Goal: Register for event/course

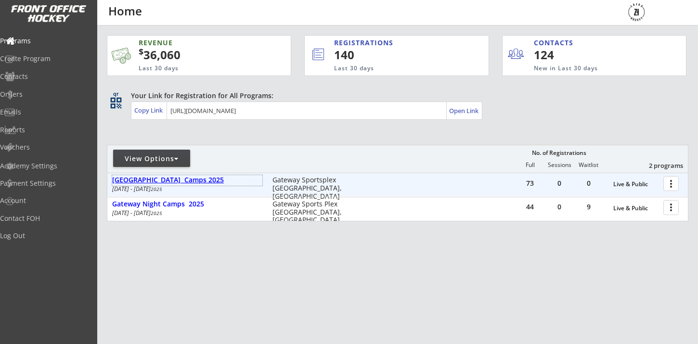
click at [197, 179] on div "[GEOGRAPHIC_DATA] Camps 2025" at bounding box center [187, 180] width 150 height 8
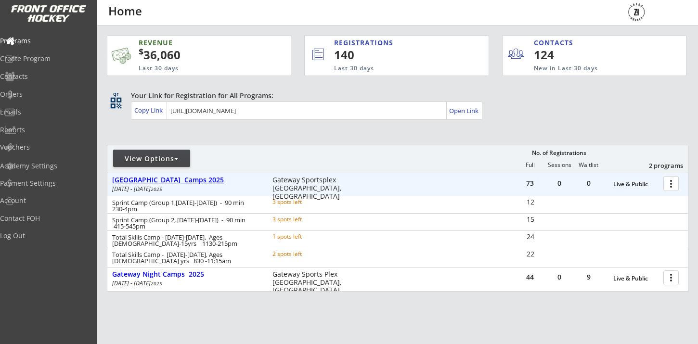
click at [197, 179] on div "[GEOGRAPHIC_DATA] Camps 2025" at bounding box center [187, 180] width 150 height 8
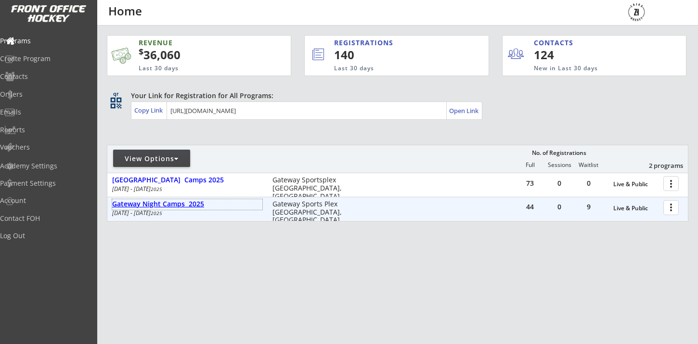
click at [183, 204] on div "Gateway Night Camps 2025" at bounding box center [187, 204] width 150 height 8
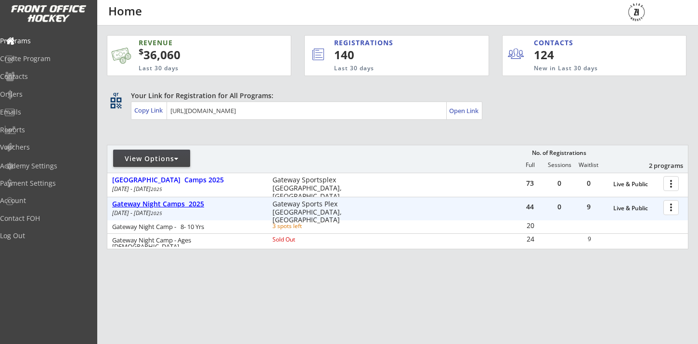
click at [183, 204] on div "Gateway Night Camps 2025" at bounding box center [187, 204] width 150 height 8
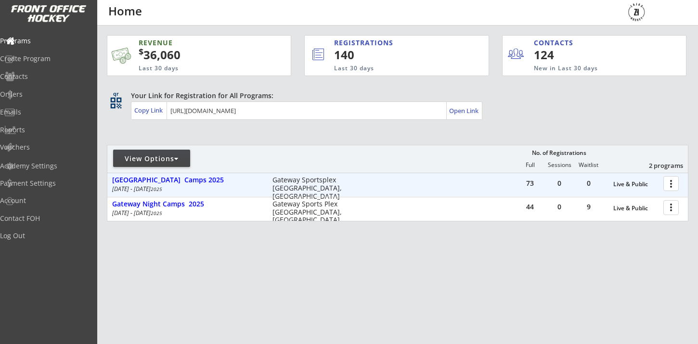
click at [189, 183] on div "[GEOGRAPHIC_DATA] Camps 2025" at bounding box center [187, 180] width 150 height 8
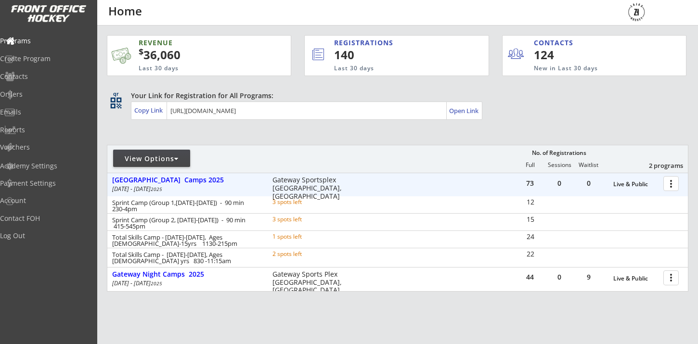
scroll to position [58, 0]
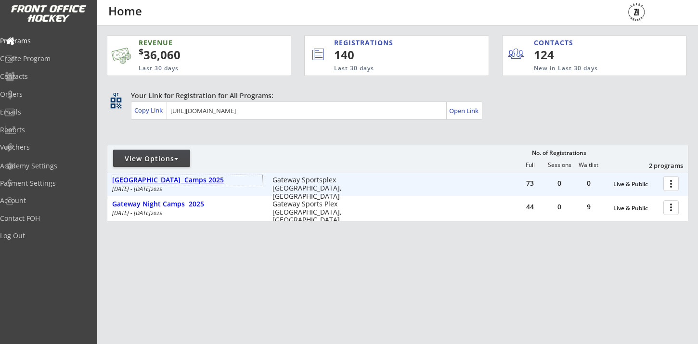
click at [160, 183] on div "[GEOGRAPHIC_DATA] Camps 2025" at bounding box center [187, 180] width 150 height 8
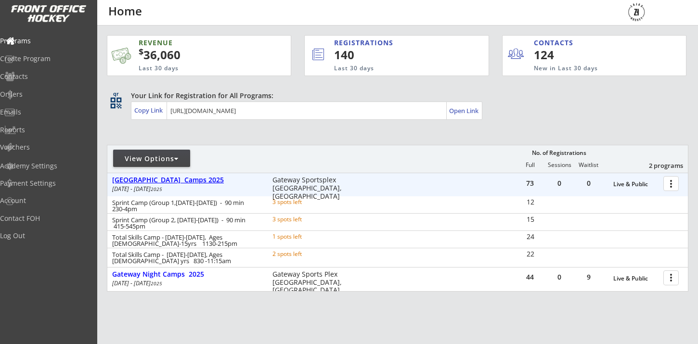
click at [160, 183] on div "[GEOGRAPHIC_DATA] Camps 2025" at bounding box center [187, 180] width 150 height 8
